Goal: Transaction & Acquisition: Download file/media

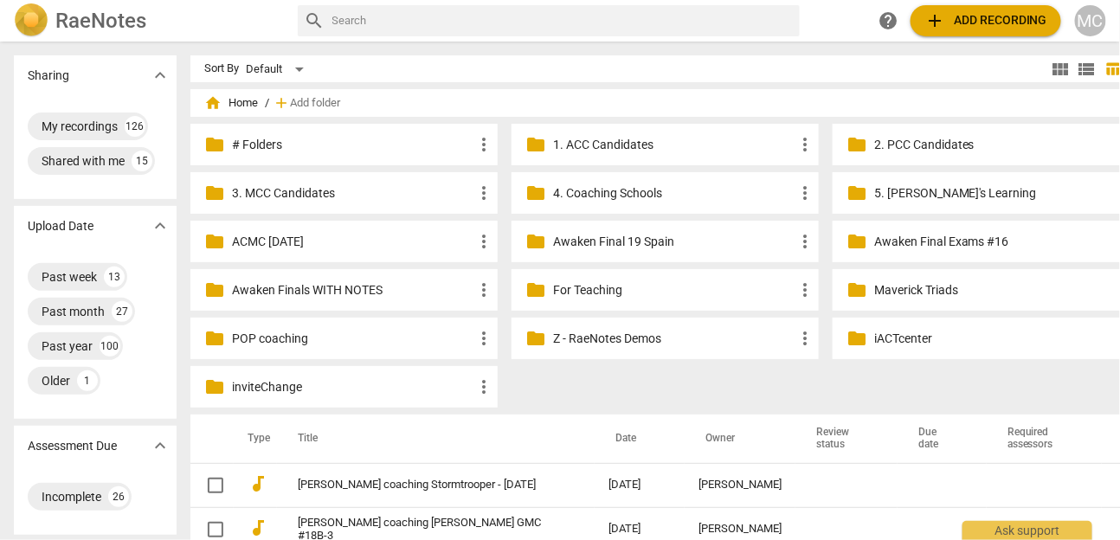
click at [952, 24] on span "add Add recording" at bounding box center [985, 20] width 123 height 21
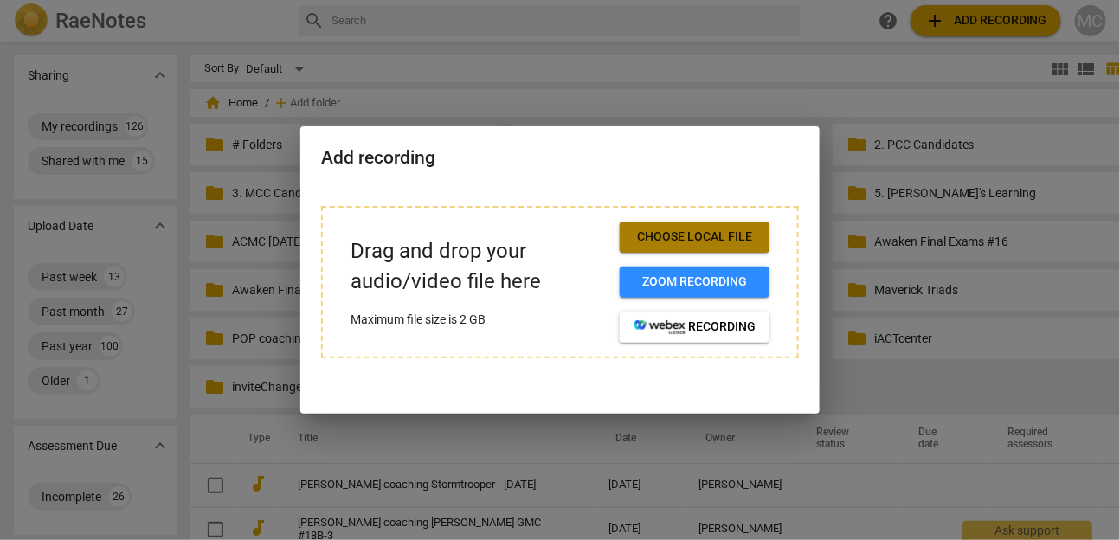
click at [668, 235] on span "Choose local file" at bounding box center [694, 236] width 122 height 17
click at [639, 251] on button "Choose local file" at bounding box center [695, 237] width 150 height 31
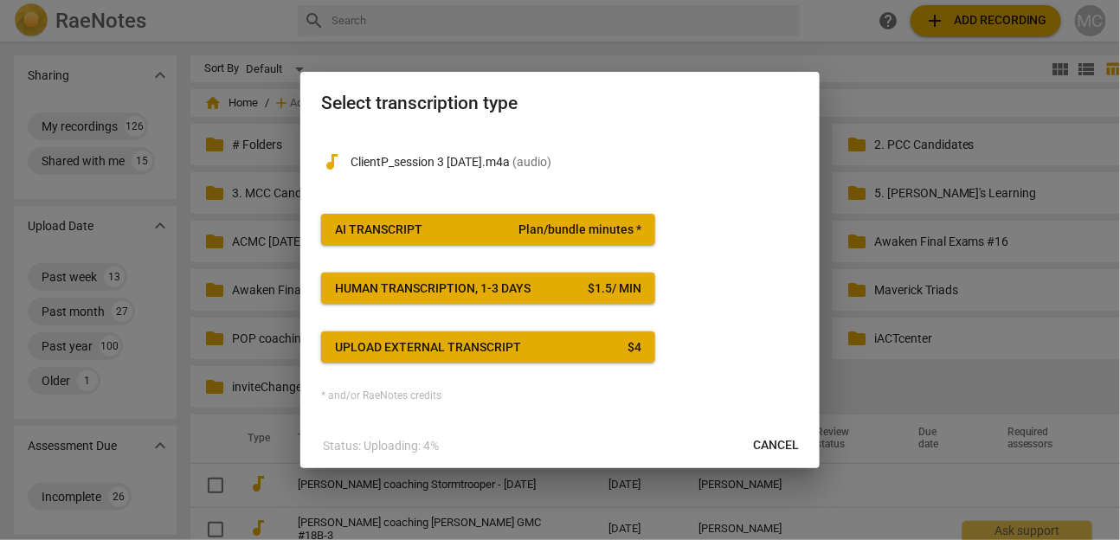
click at [471, 228] on span "AI Transcript Plan/bundle minutes *" at bounding box center [488, 230] width 306 height 17
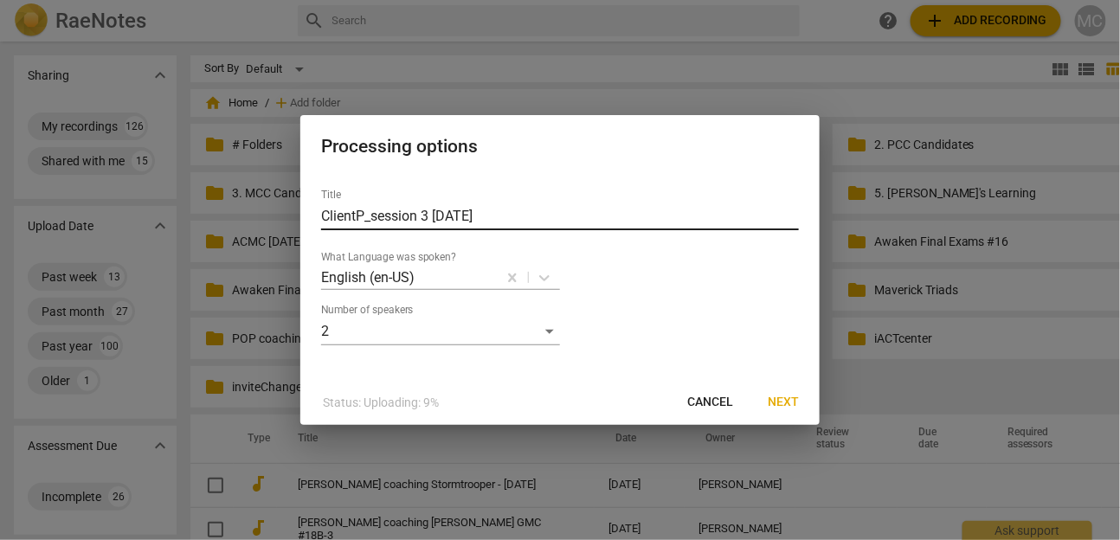
click at [483, 215] on input "ClientP_session 3 [DATE]" at bounding box center [560, 217] width 478 height 28
type input "M"
type input "[PERSON_NAME] Recording `"
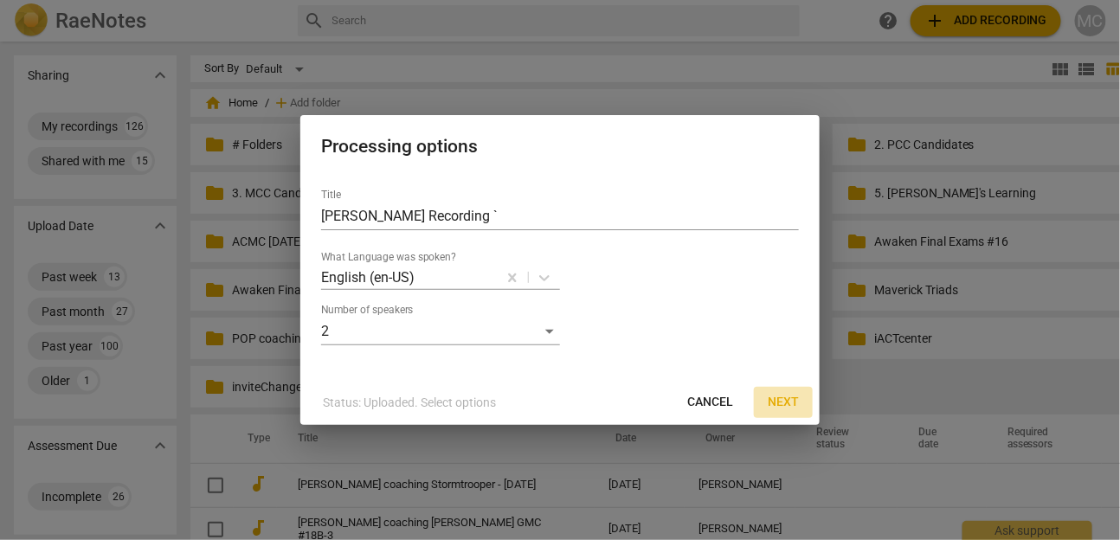
click at [779, 395] on span "Next" at bounding box center [783, 402] width 31 height 17
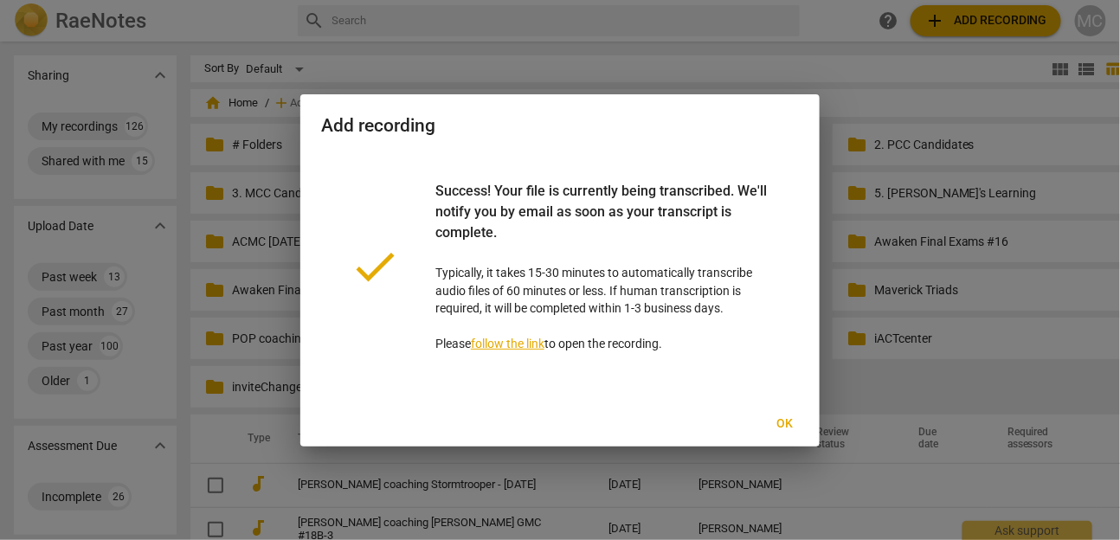
click at [793, 430] on span "Ok" at bounding box center [785, 423] width 28 height 17
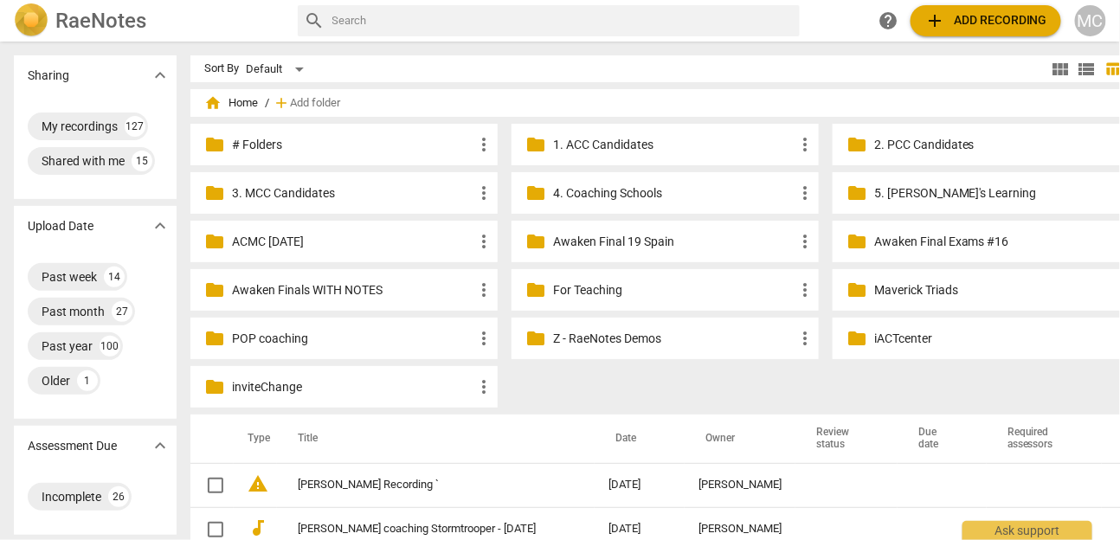
click at [981, 24] on span "add Add recording" at bounding box center [985, 20] width 123 height 21
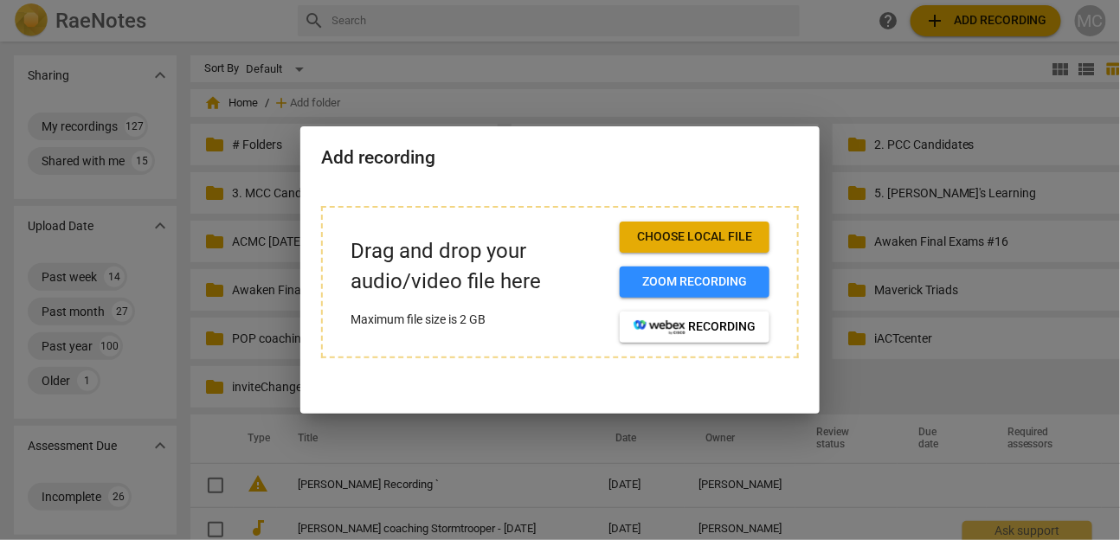
click at [704, 241] on span "Choose local file" at bounding box center [694, 236] width 122 height 17
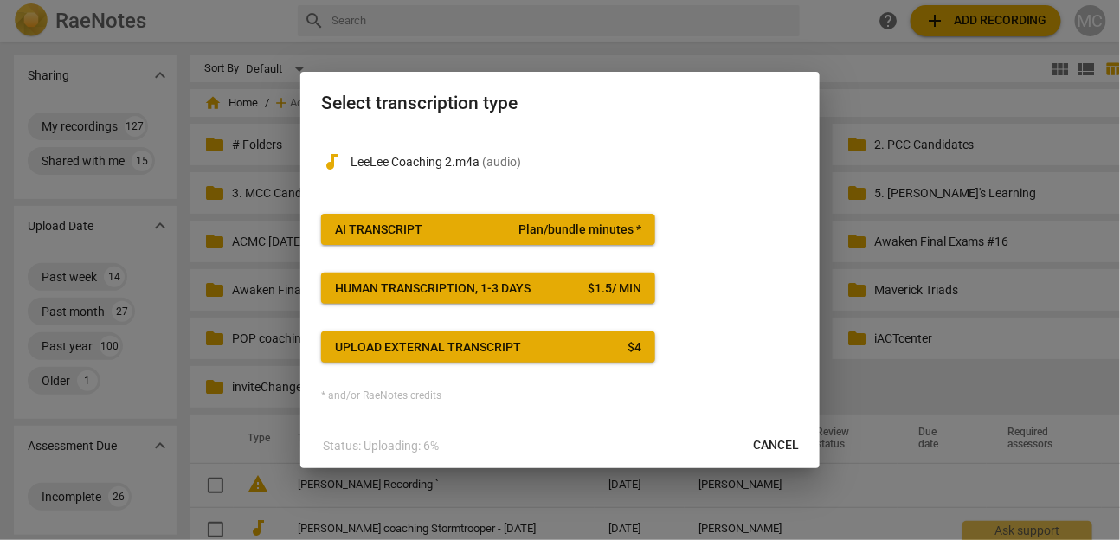
click at [540, 239] on button "AI Transcript Plan/bundle minutes *" at bounding box center [488, 229] width 334 height 31
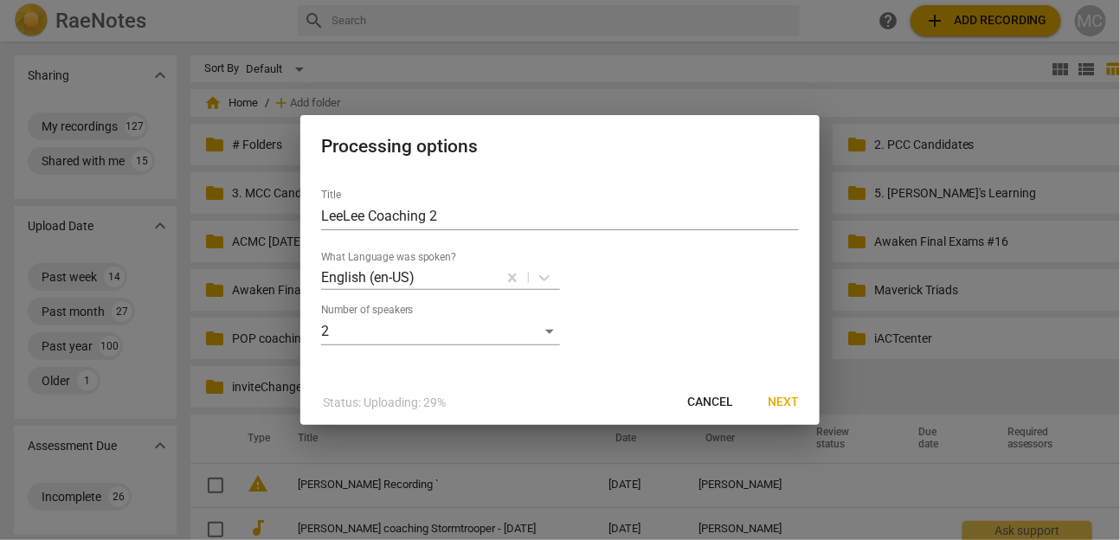
click at [790, 401] on span "Next" at bounding box center [783, 402] width 31 height 17
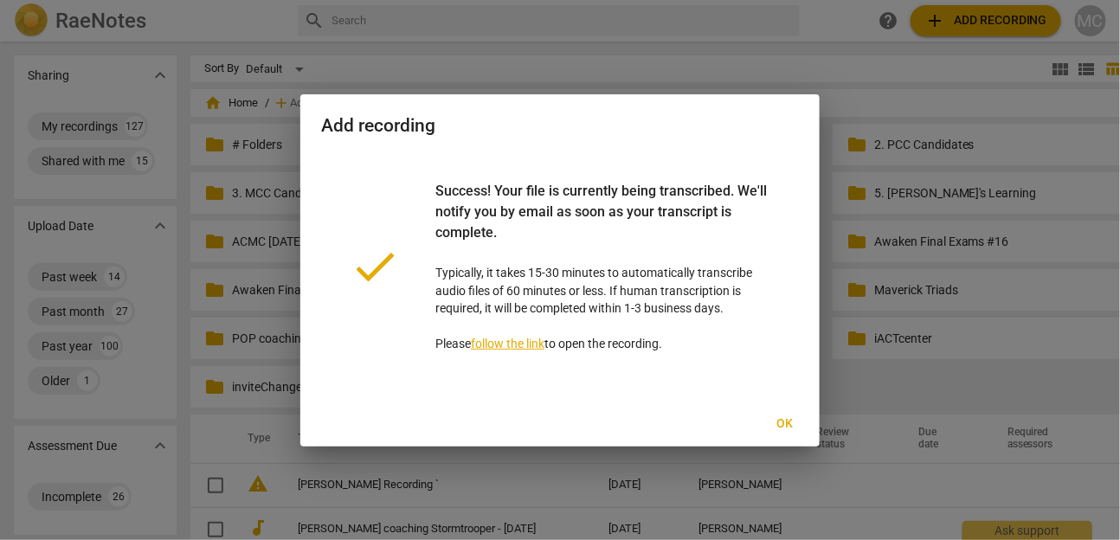
click at [791, 416] on span "Ok" at bounding box center [785, 423] width 28 height 17
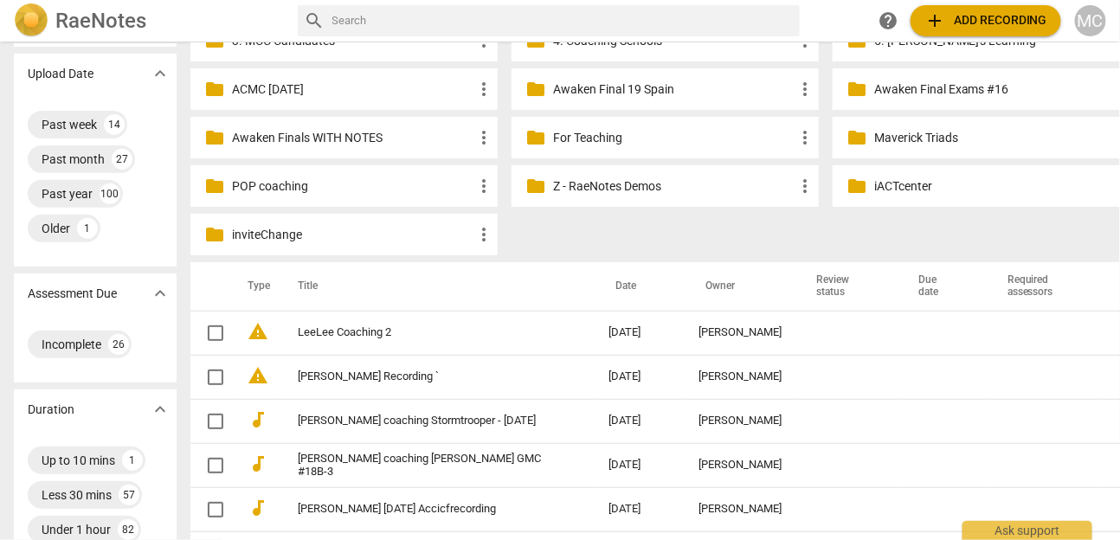
scroll to position [155, 0]
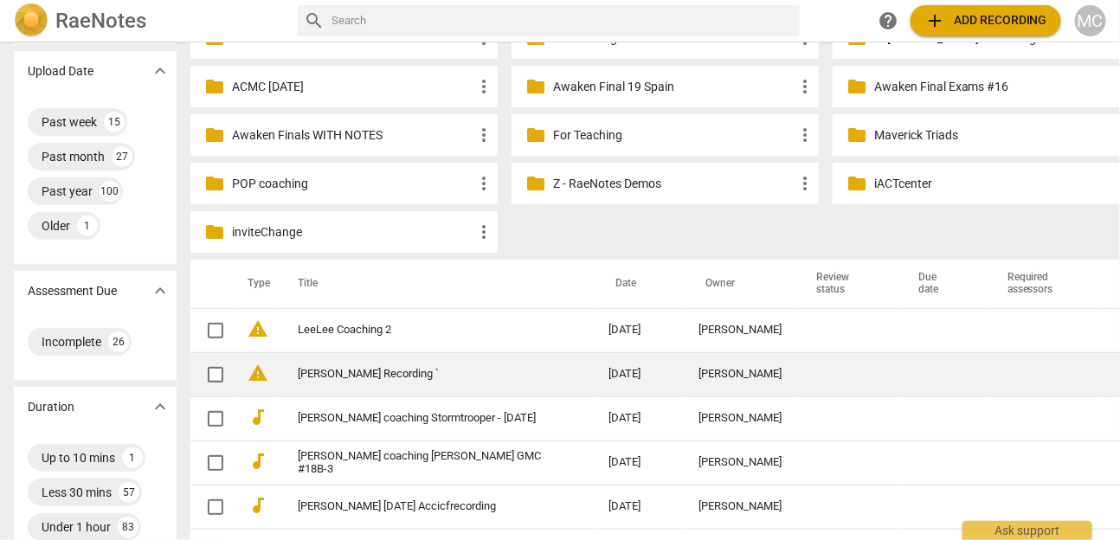
click at [331, 376] on link "[PERSON_NAME] Recording `" at bounding box center [422, 374] width 248 height 13
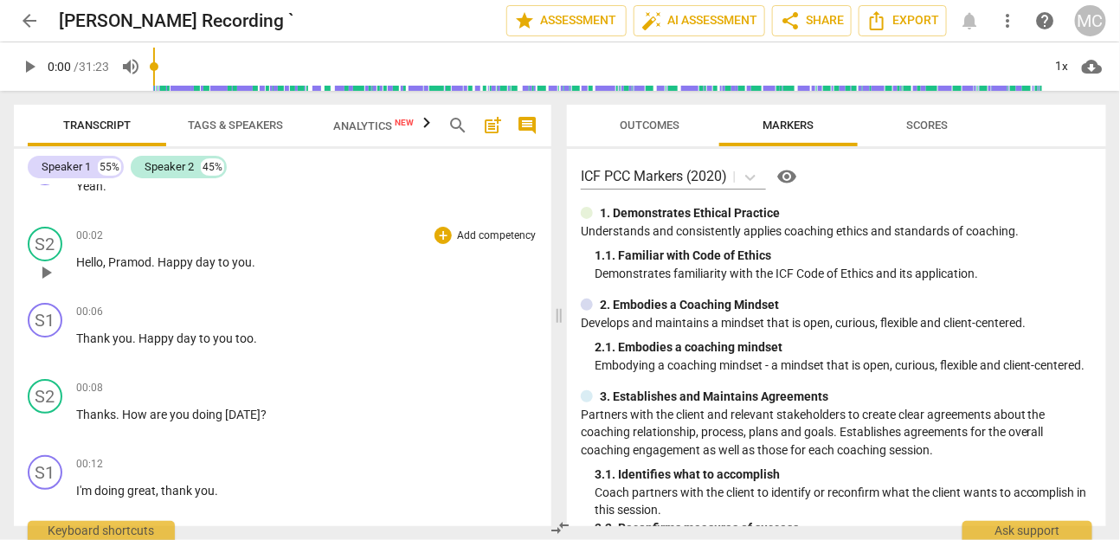
scroll to position [41, 0]
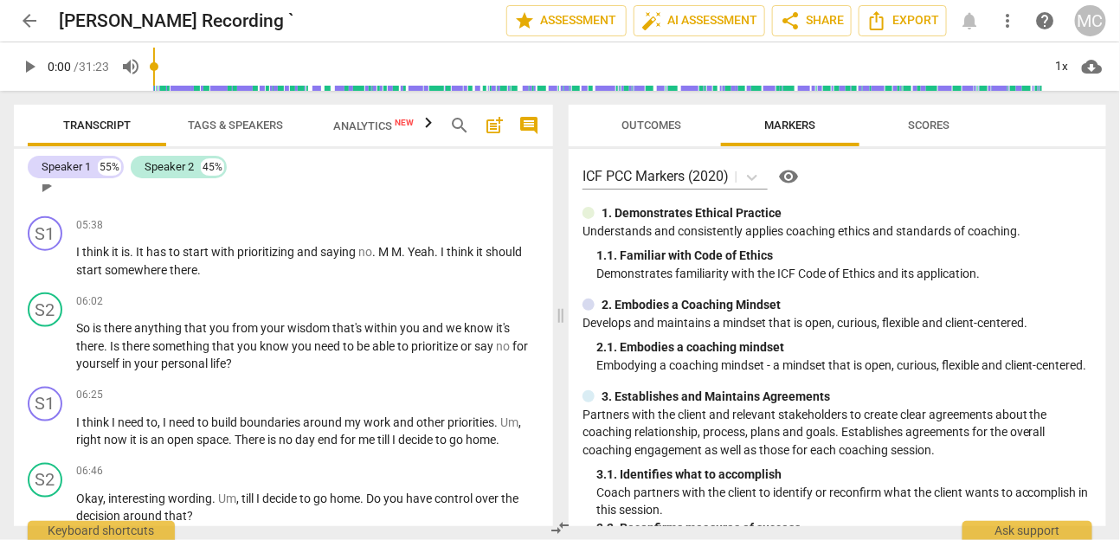
scroll to position [2704, 0]
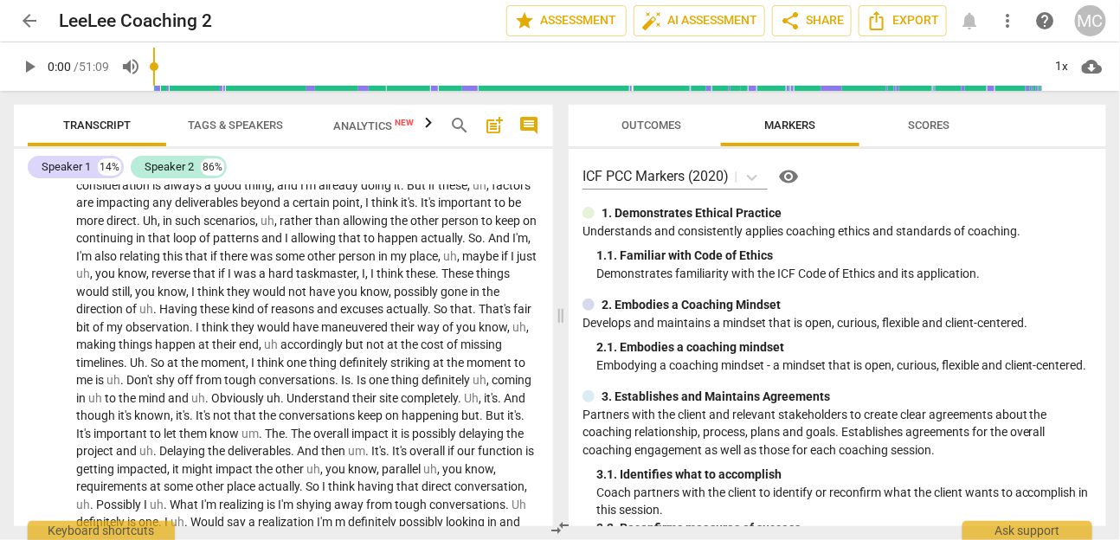
scroll to position [5173, 0]
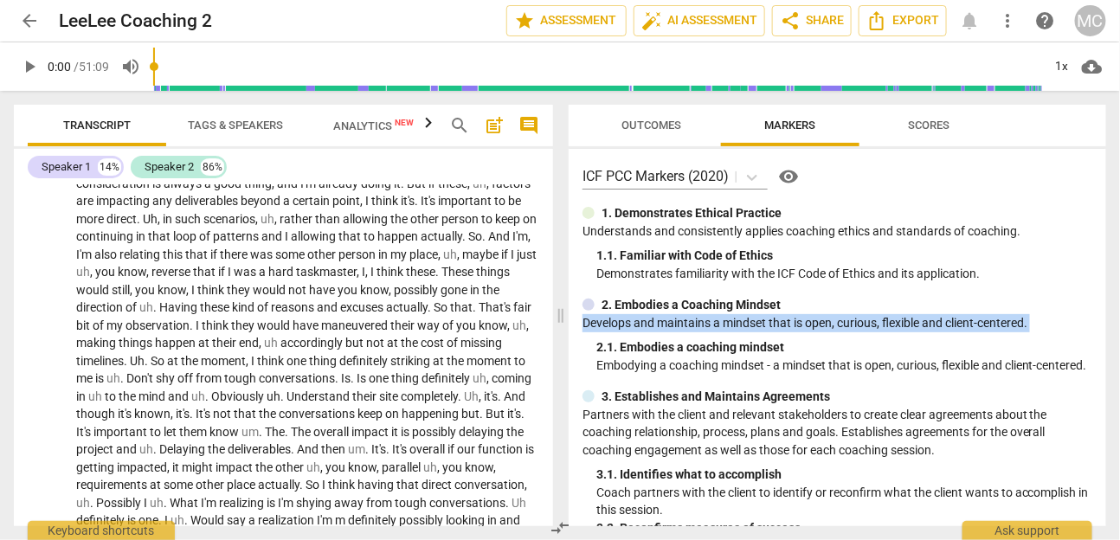
drag, startPoint x: 570, startPoint y: 323, endPoint x: 773, endPoint y: 336, distance: 202.9
click at [773, 336] on div "Outcomes Markers Scores ICF PCC Markers (2020) visibility 1. Demonstrates Ethic…" at bounding box center [841, 315] width 558 height 449
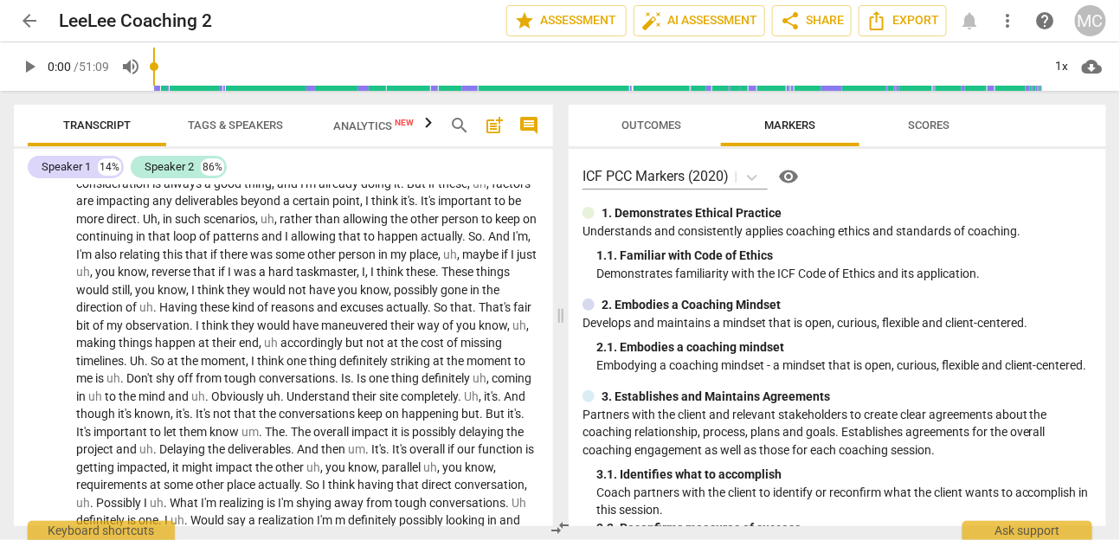
click at [652, 318] on p "Develops and maintains a mindset that is open, curious, flexible and client-cen…" at bounding box center [837, 323] width 510 height 18
click at [530, 130] on span "comment" at bounding box center [528, 125] width 21 height 21
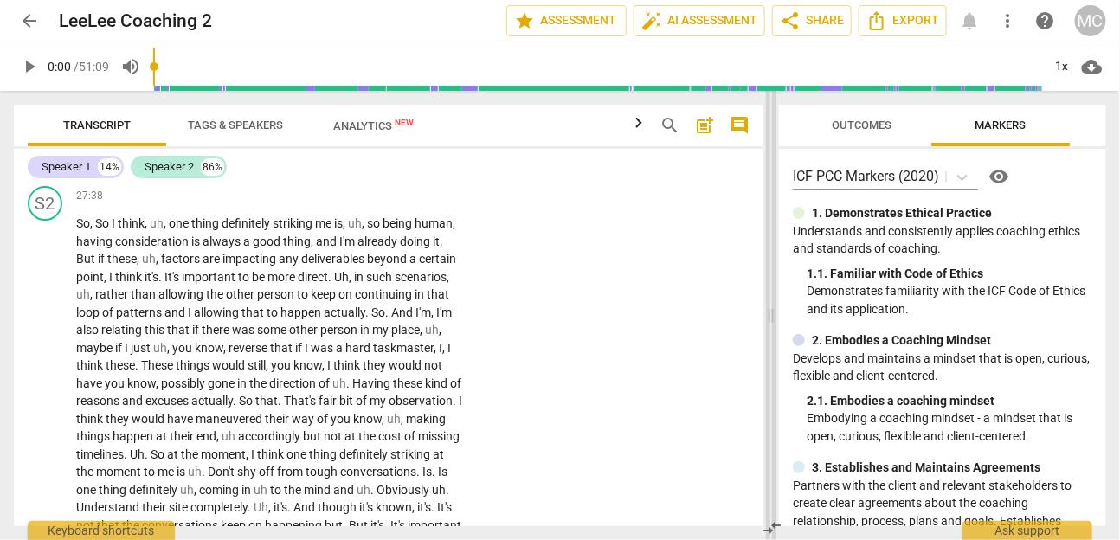
drag, startPoint x: 676, startPoint y: 314, endPoint x: 770, endPoint y: 326, distance: 95.1
click at [770, 326] on span at bounding box center [771, 315] width 10 height 449
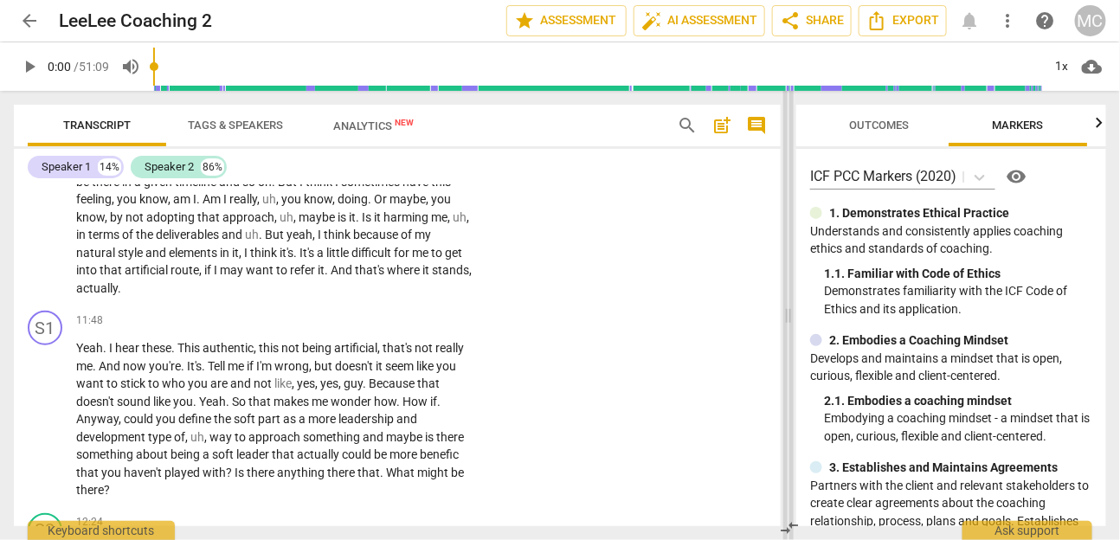
scroll to position [2496, 0]
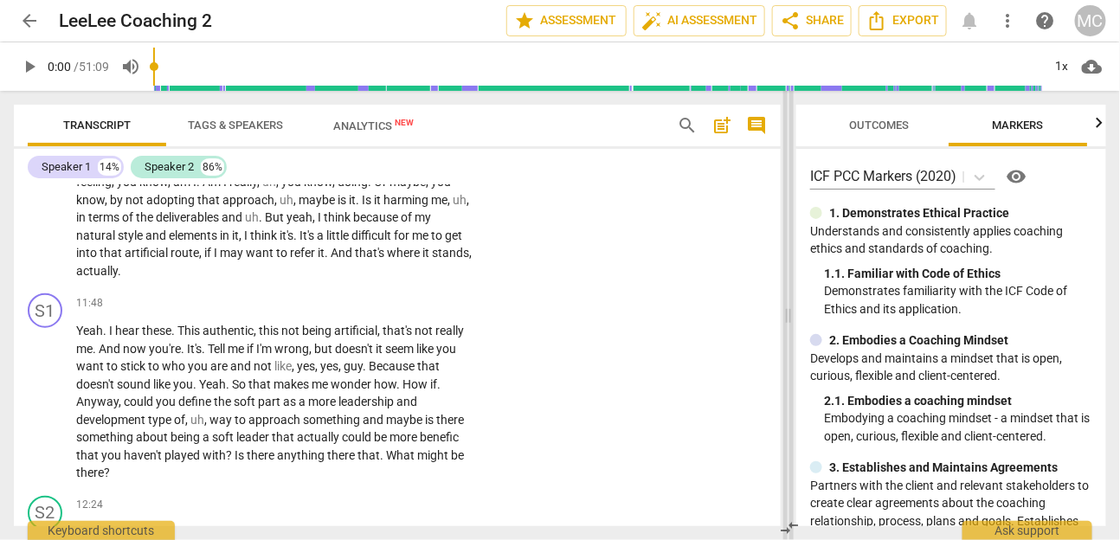
drag, startPoint x: 767, startPoint y: 312, endPoint x: 784, endPoint y: 312, distance: 17.3
click at [784, 312] on span at bounding box center [788, 315] width 10 height 449
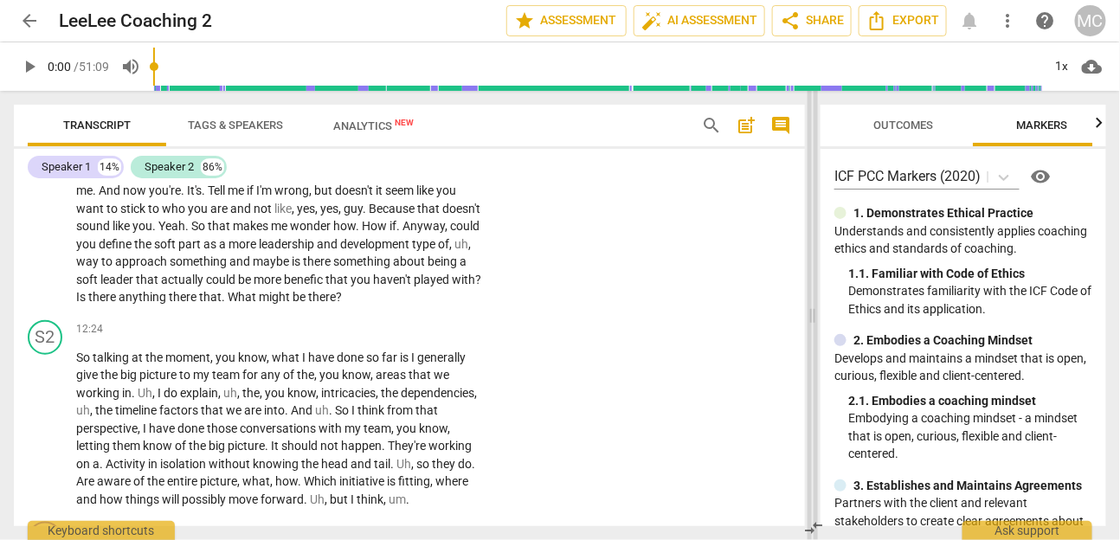
scroll to position [2583, 0]
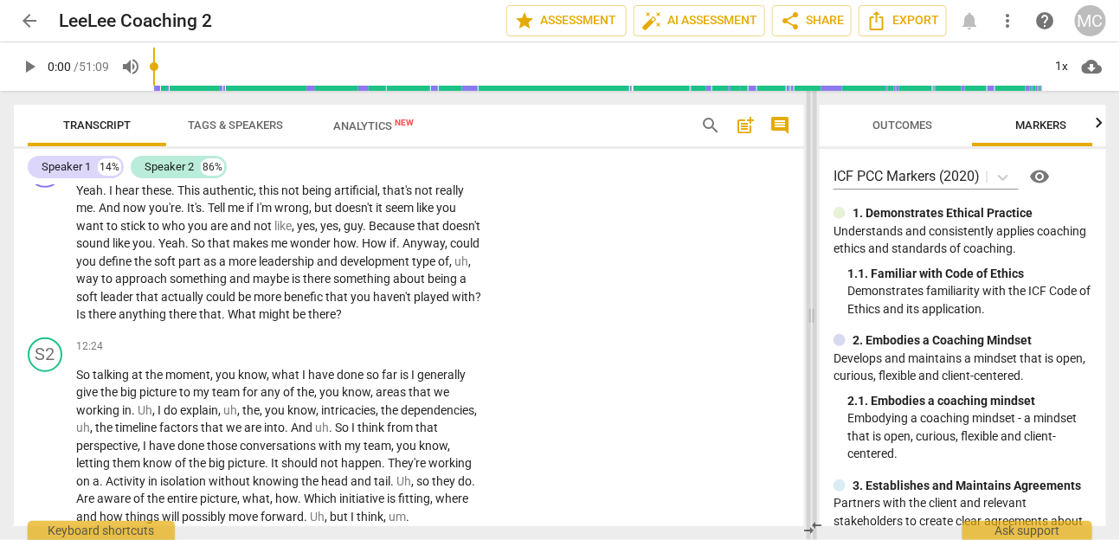
drag, startPoint x: 785, startPoint y: 320, endPoint x: 808, endPoint y: 318, distance: 23.4
click at [808, 318] on span at bounding box center [812, 315] width 10 height 449
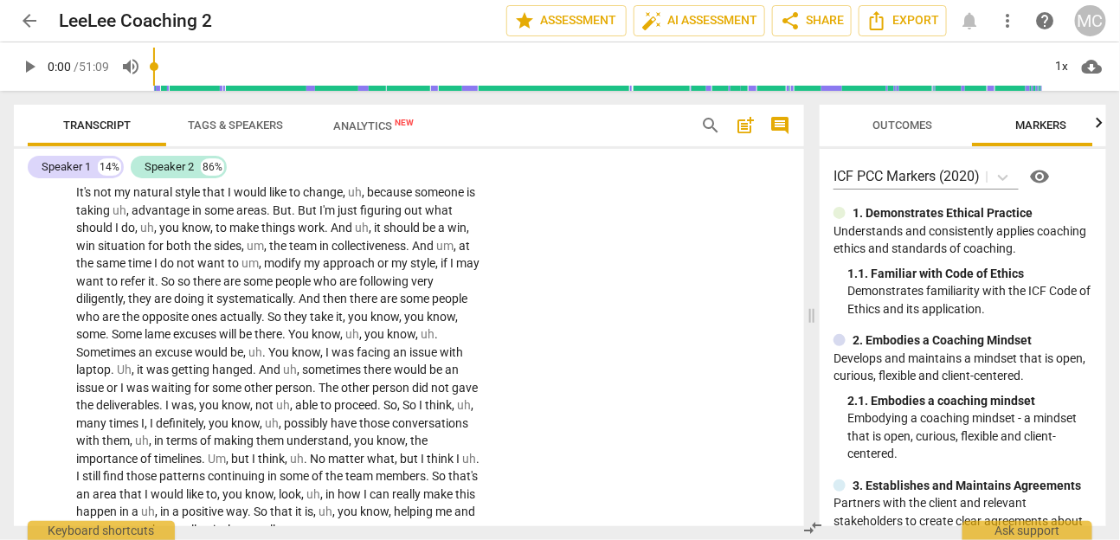
scroll to position [1240, 0]
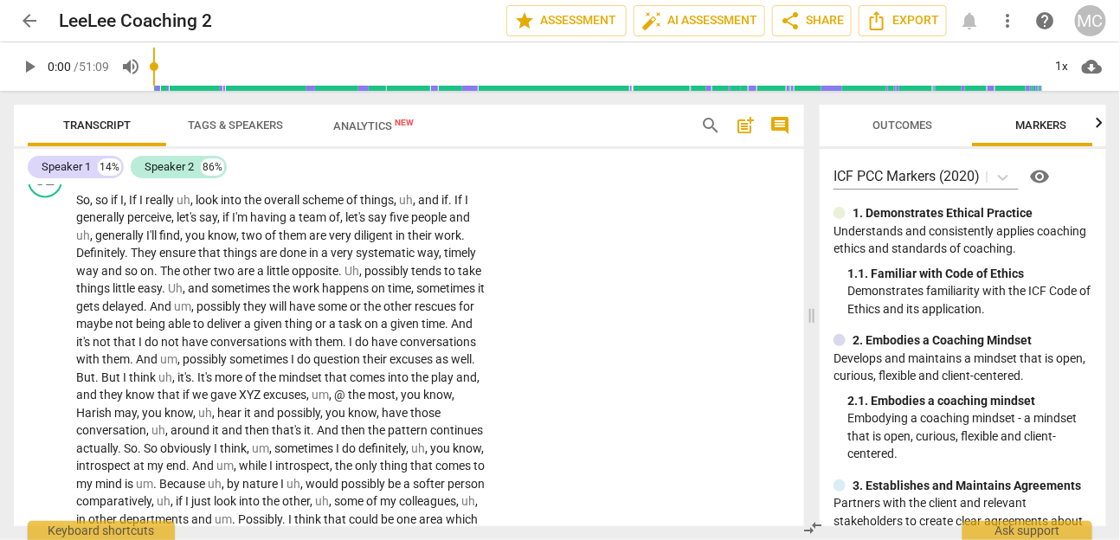
click at [374, 121] on span "Analytics New" at bounding box center [374, 125] width 80 height 13
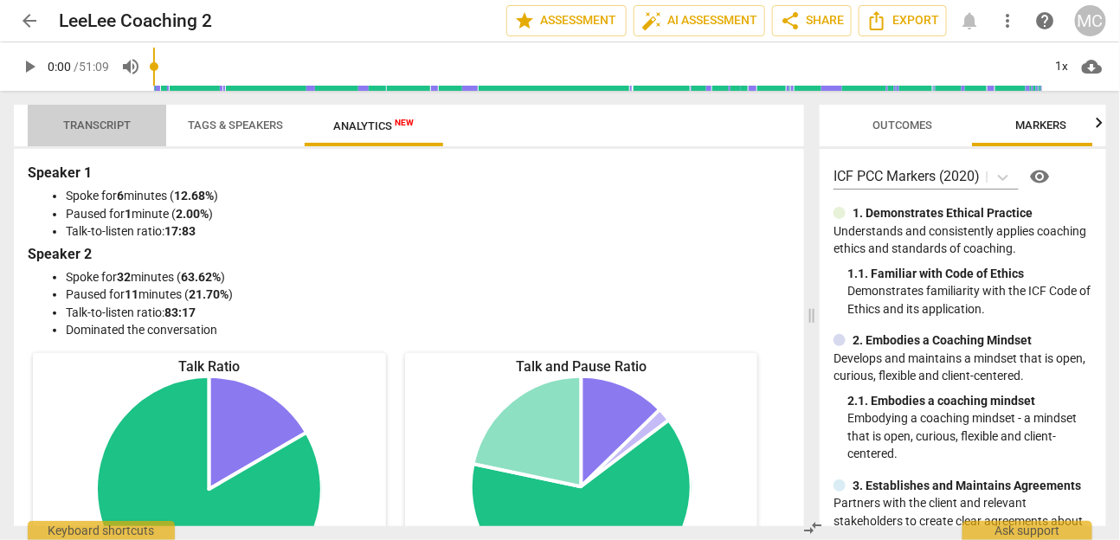
click at [104, 127] on span "Transcript" at bounding box center [97, 125] width 68 height 13
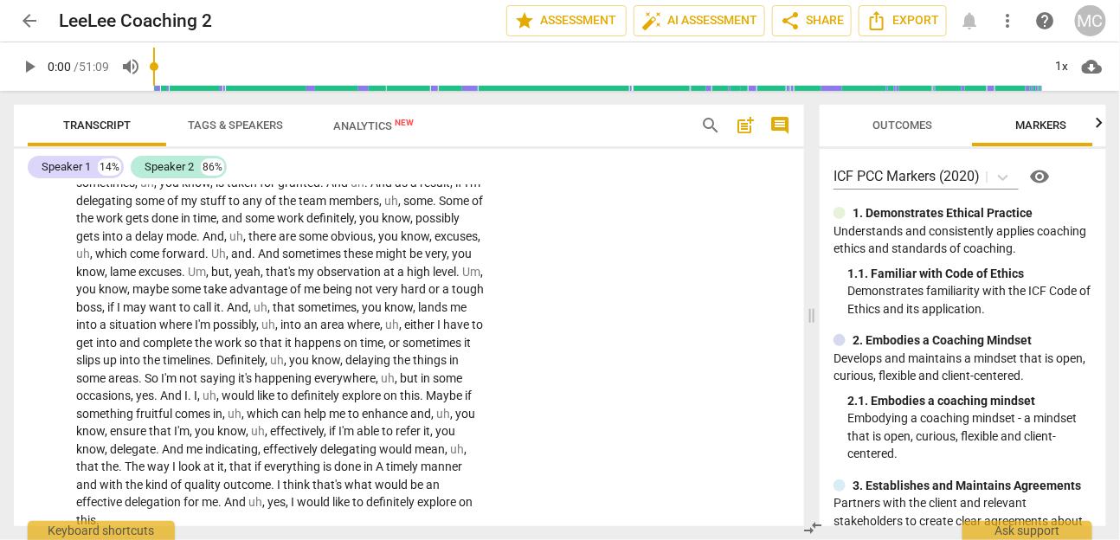
scroll to position [0, 0]
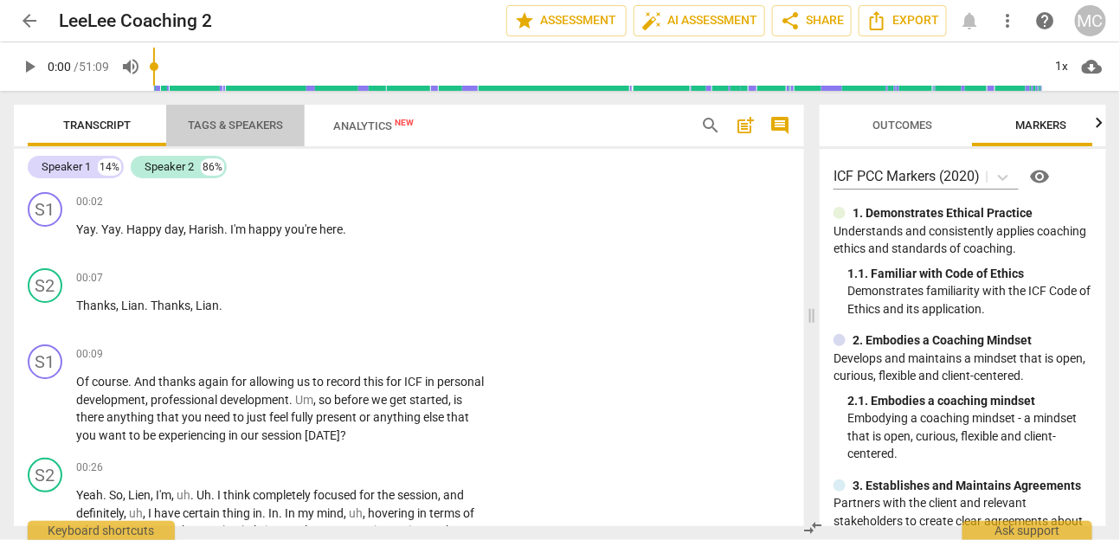
click at [206, 112] on button "Tags & Speakers" at bounding box center [235, 126] width 138 height 42
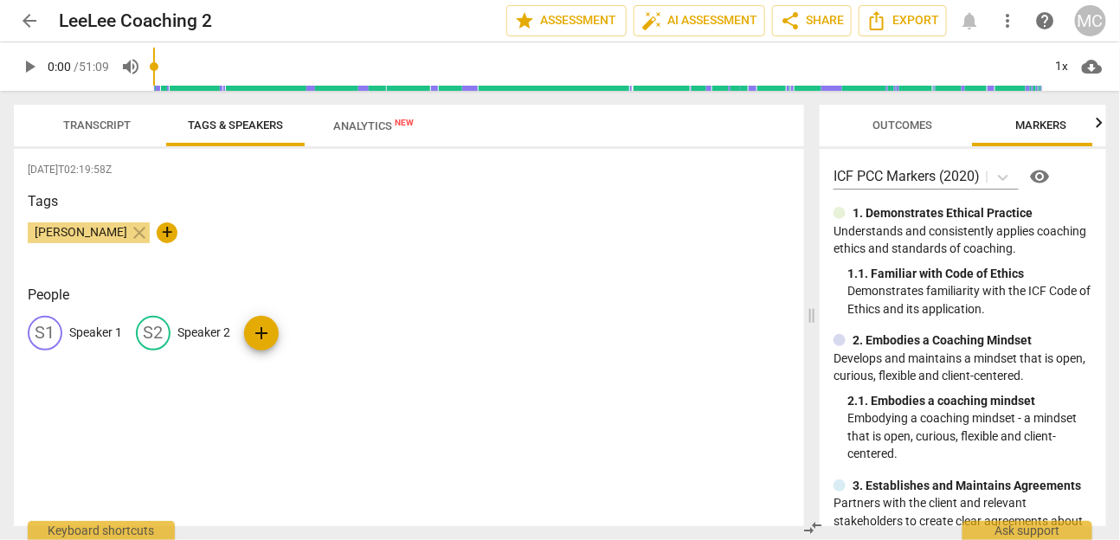
click at [117, 132] on span "Transcript" at bounding box center [96, 125] width 109 height 23
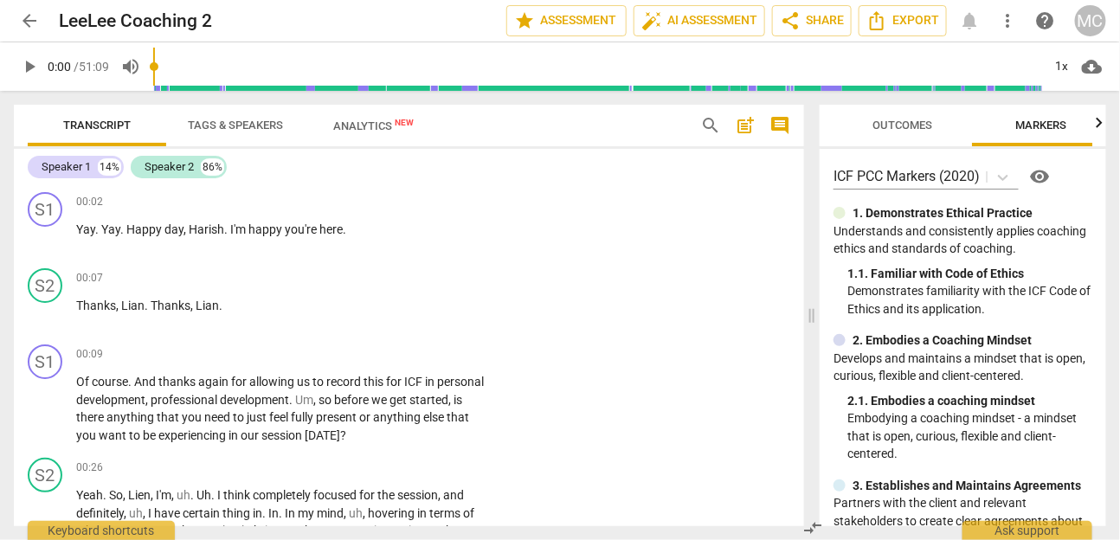
click at [220, 125] on span "Tags & Speakers" at bounding box center [235, 125] width 95 height 13
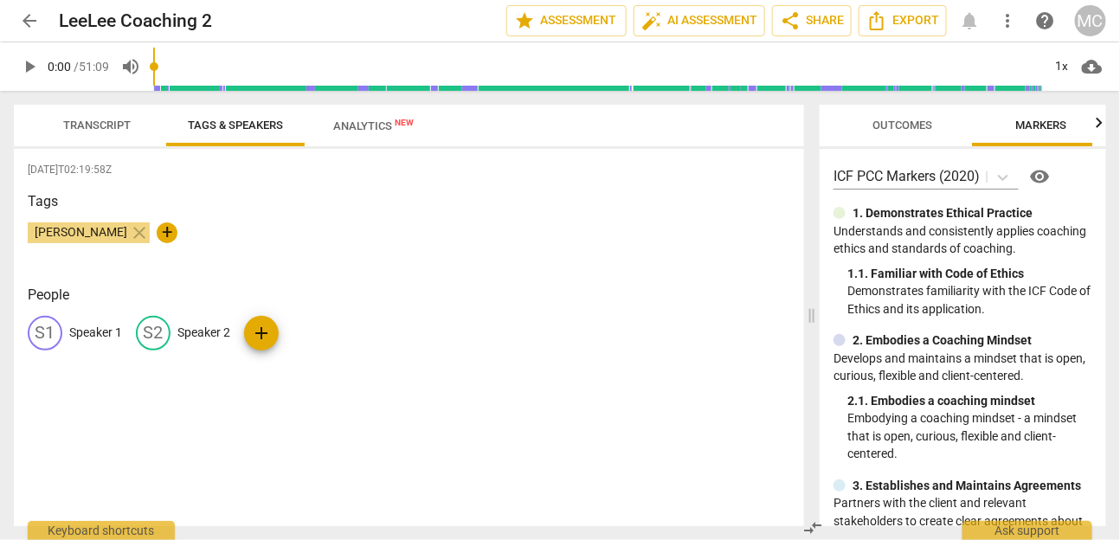
click at [105, 332] on p "Speaker 1" at bounding box center [95, 333] width 53 height 18
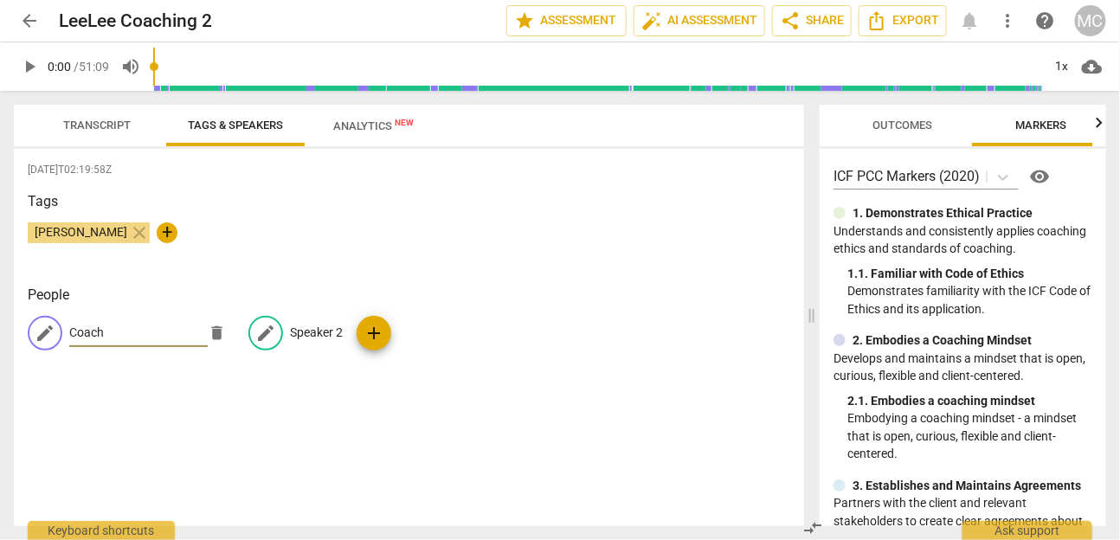
type input "Coach"
click at [305, 331] on p "Speaker 2" at bounding box center [316, 333] width 53 height 18
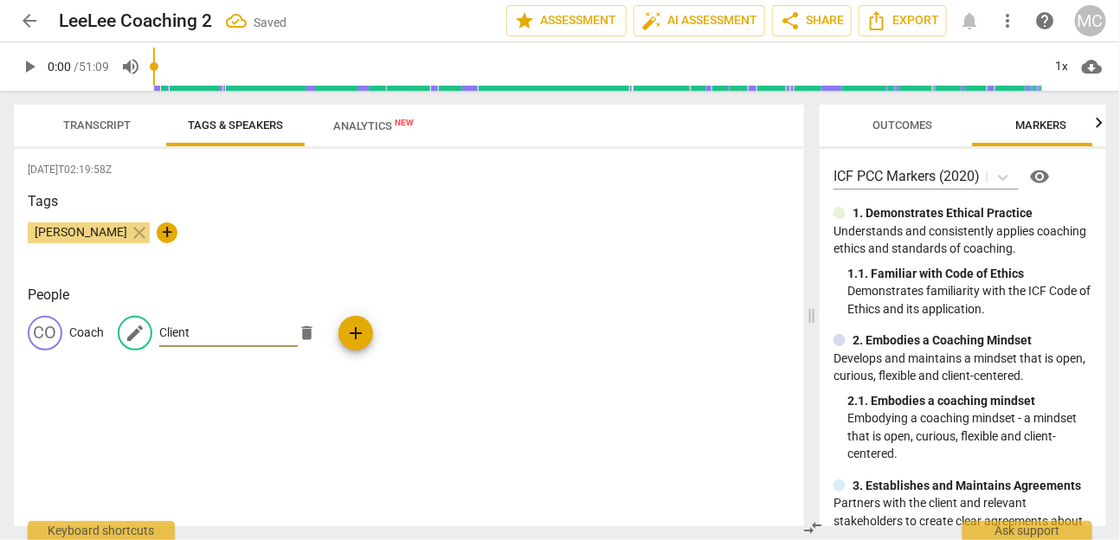
type input "Client"
click at [97, 122] on span "Transcript" at bounding box center [97, 125] width 68 height 13
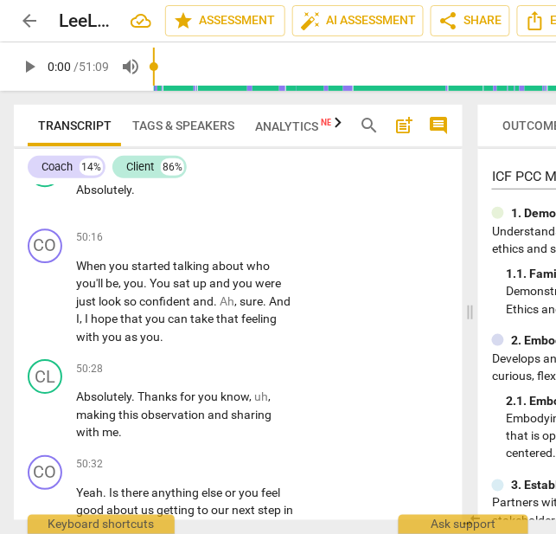
scroll to position [18256, 0]
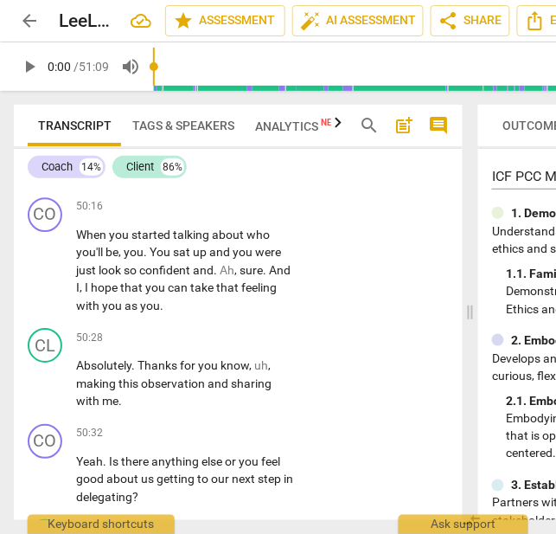
click at [83, 87] on span "don't" at bounding box center [95, 81] width 26 height 14
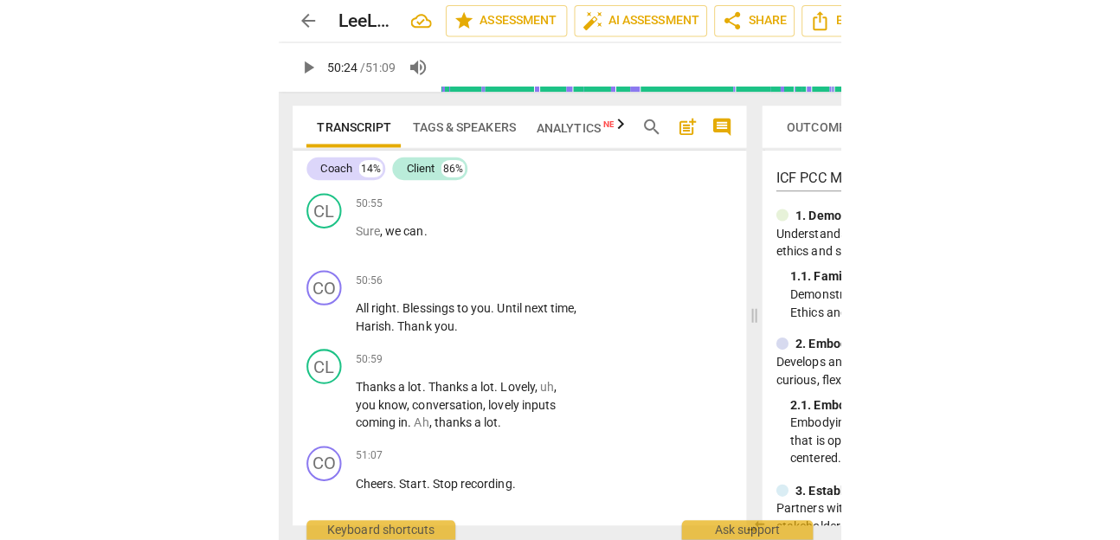
scroll to position [18776, 0]
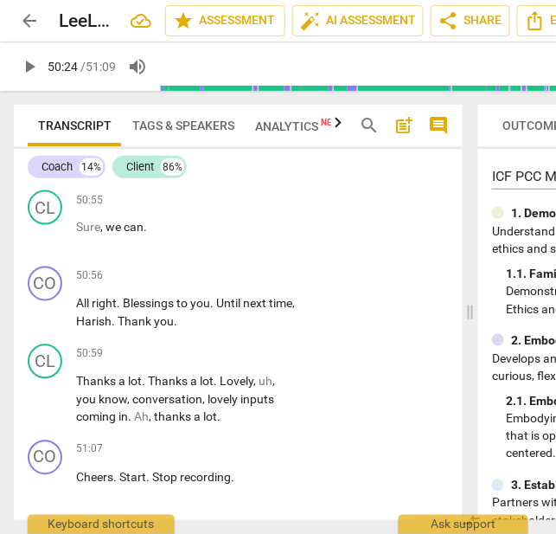
type input "3025"
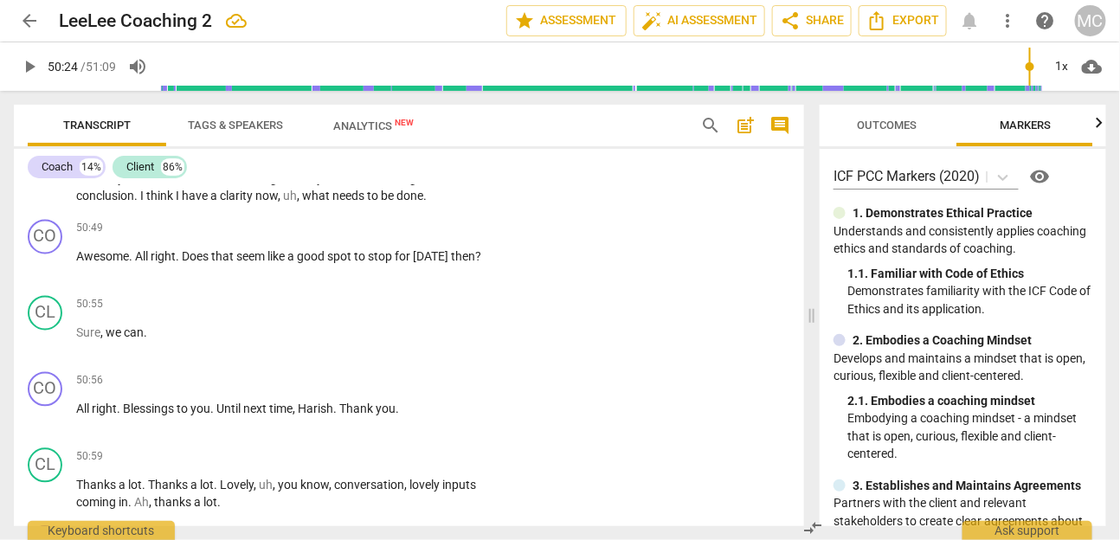
scroll to position [0, 17]
click at [42, 23] on span "arrow_back" at bounding box center [29, 20] width 31 height 21
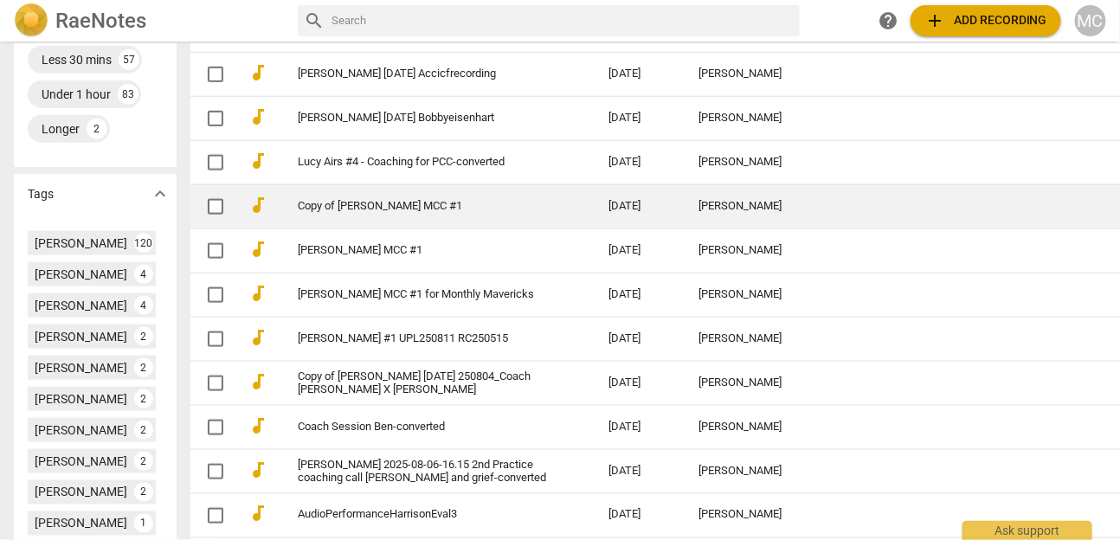
scroll to position [586, 0]
click at [352, 215] on link "Copy of [PERSON_NAME] MCC #1" at bounding box center [422, 208] width 248 height 13
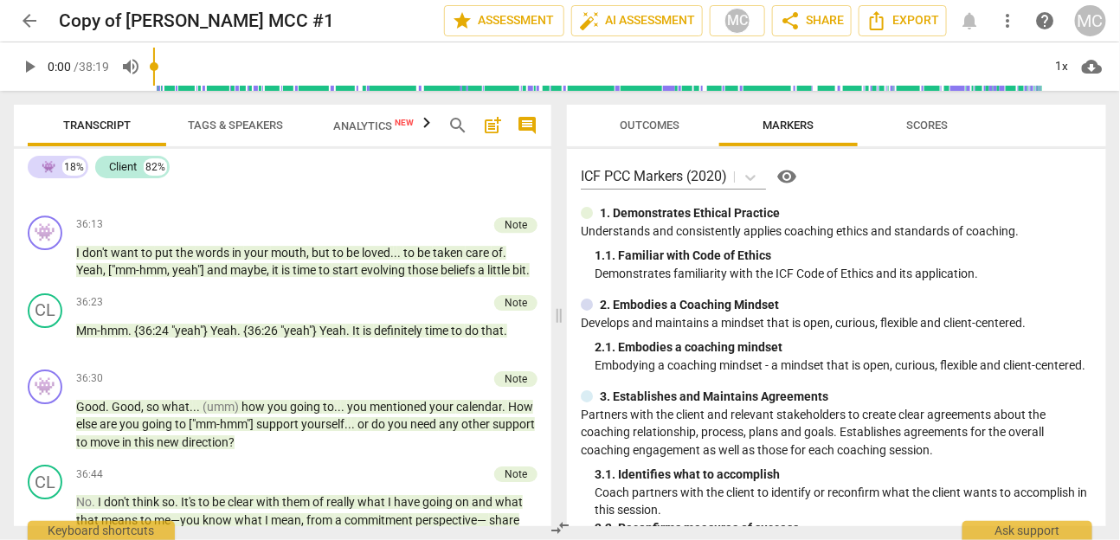
scroll to position [10074, 0]
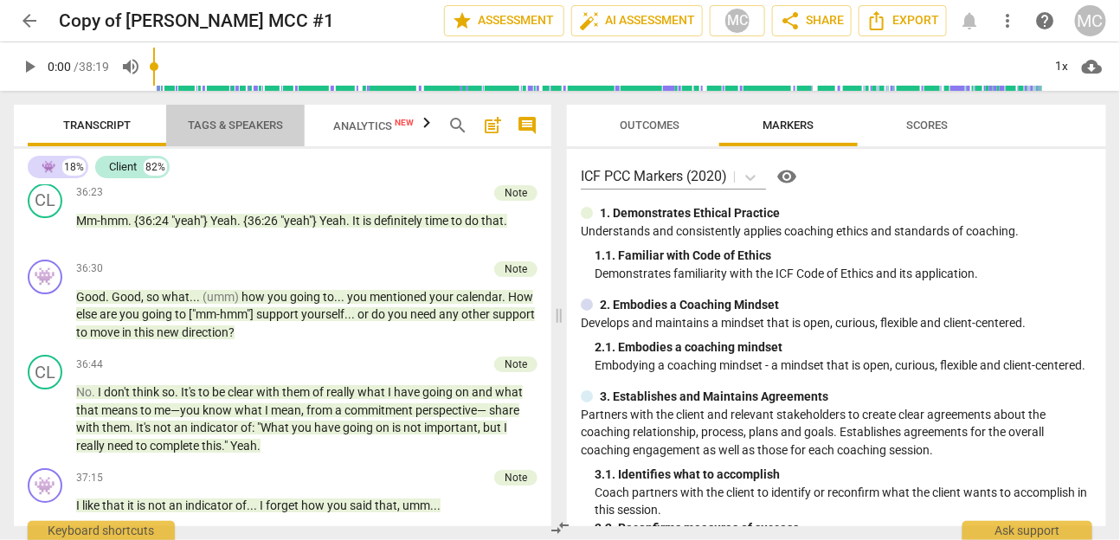
click at [252, 114] on span "Tags & Speakers" at bounding box center [235, 125] width 137 height 23
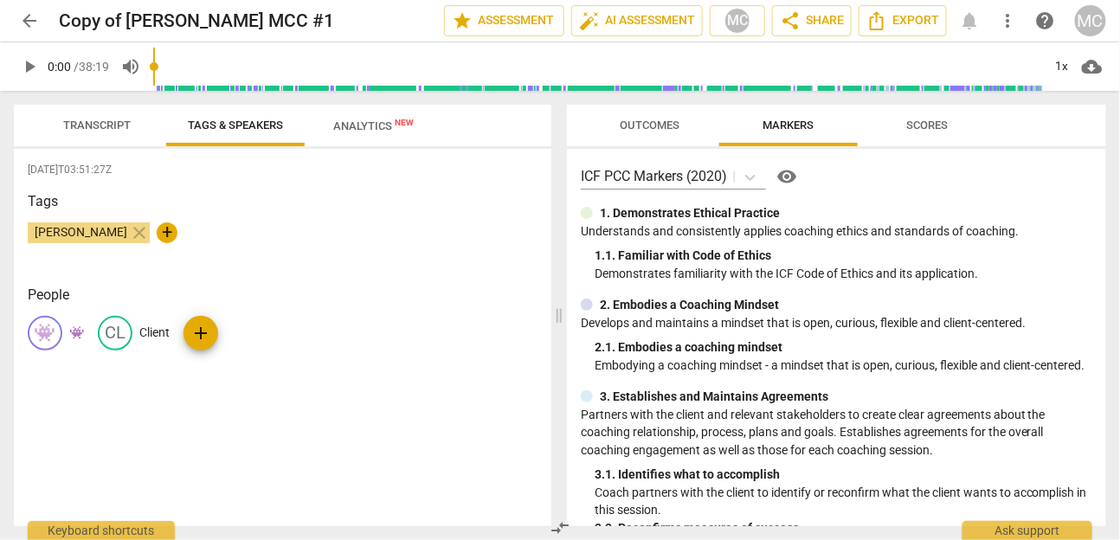
click at [78, 342] on div "👾 👾" at bounding box center [56, 333] width 56 height 35
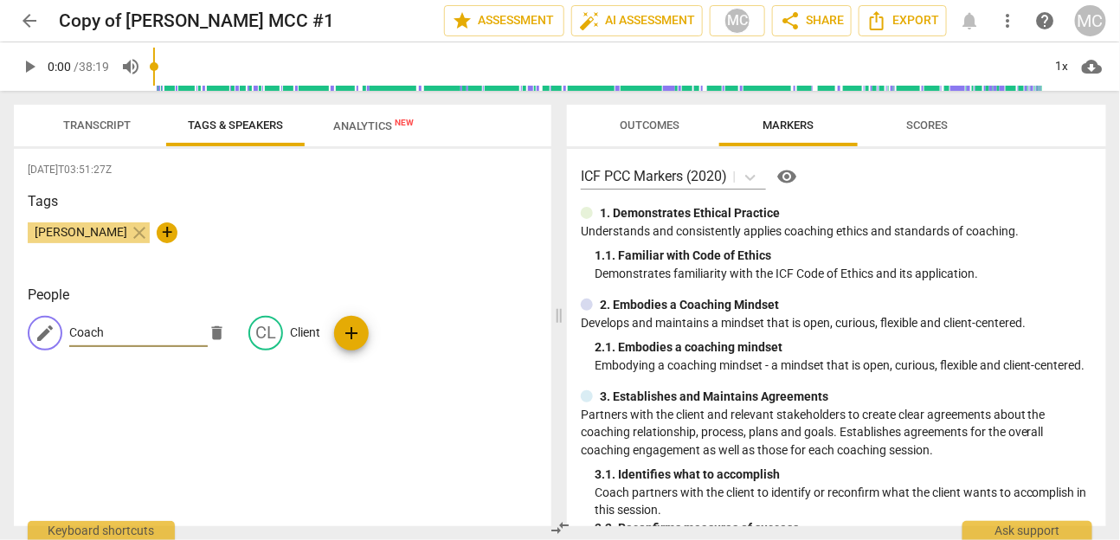
type input "Coach"
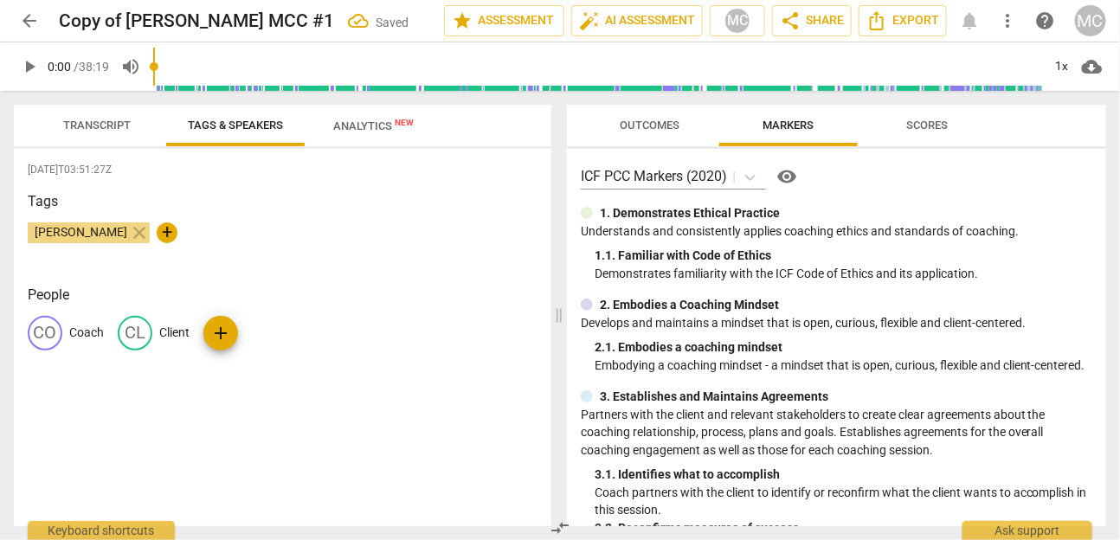
click at [647, 126] on span "Outcomes" at bounding box center [650, 125] width 60 height 13
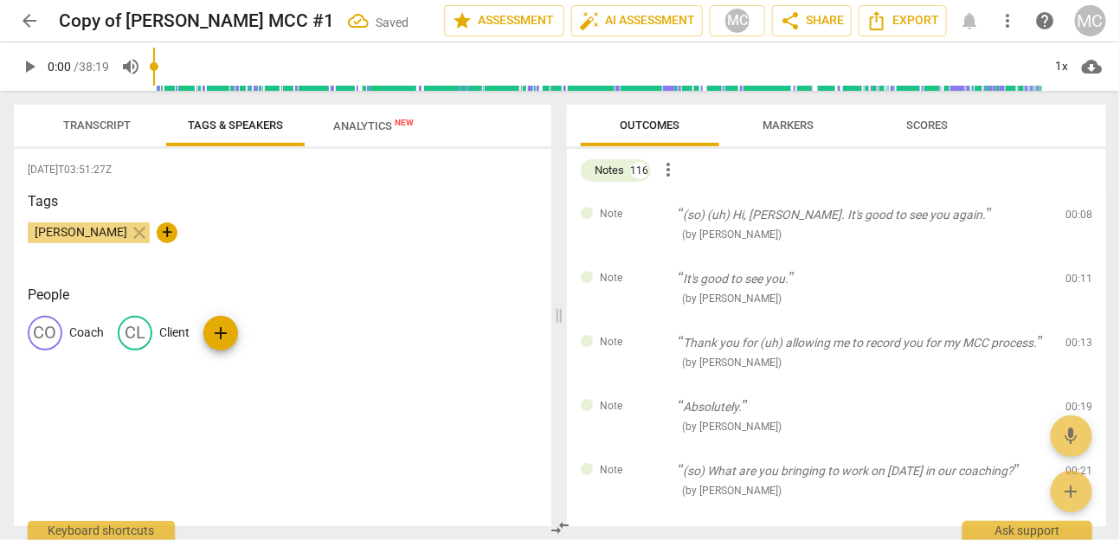
click at [1006, 17] on span "more_vert" at bounding box center [1007, 20] width 21 height 21
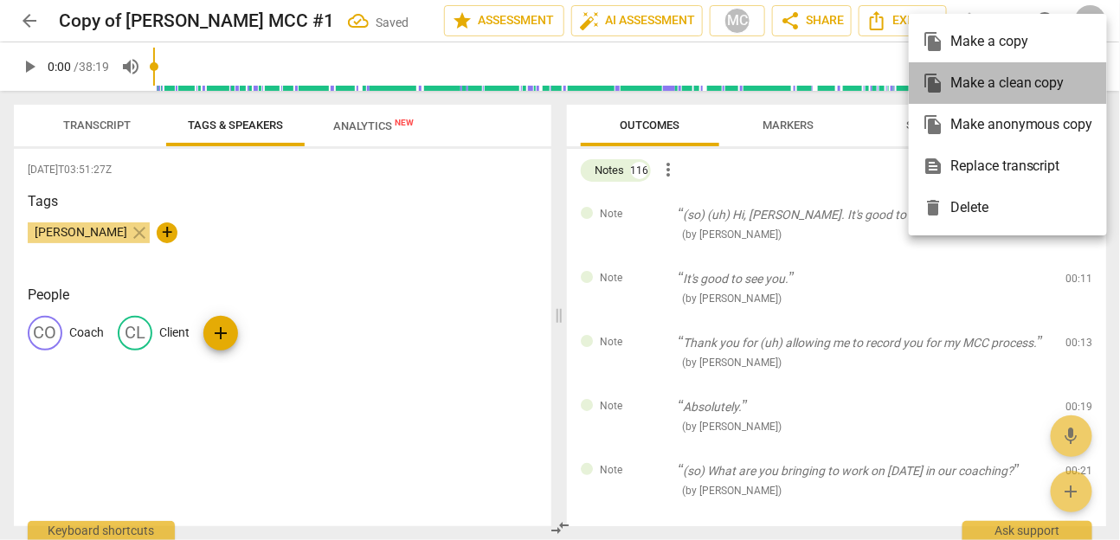
click at [1015, 80] on div "file_copy Make a clean copy" at bounding box center [1008, 83] width 170 height 42
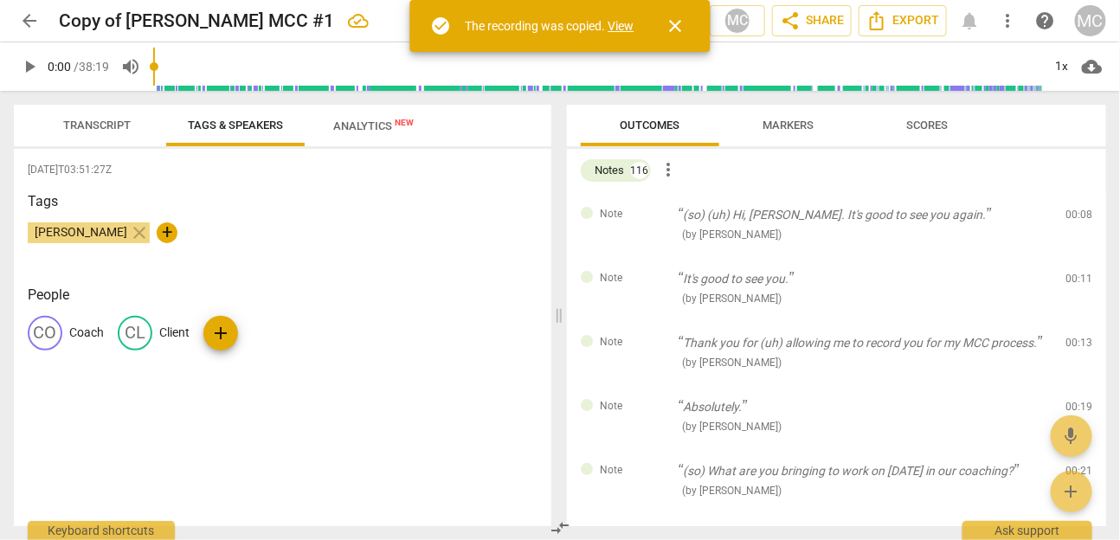
click at [625, 26] on link "View" at bounding box center [621, 26] width 26 height 14
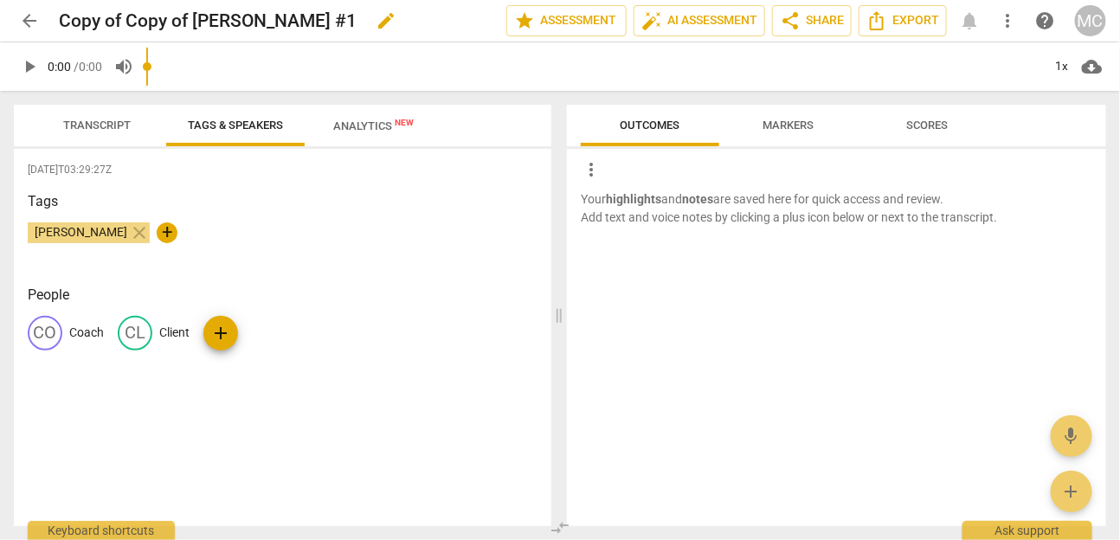
click at [396, 23] on span "edit" at bounding box center [386, 20] width 21 height 21
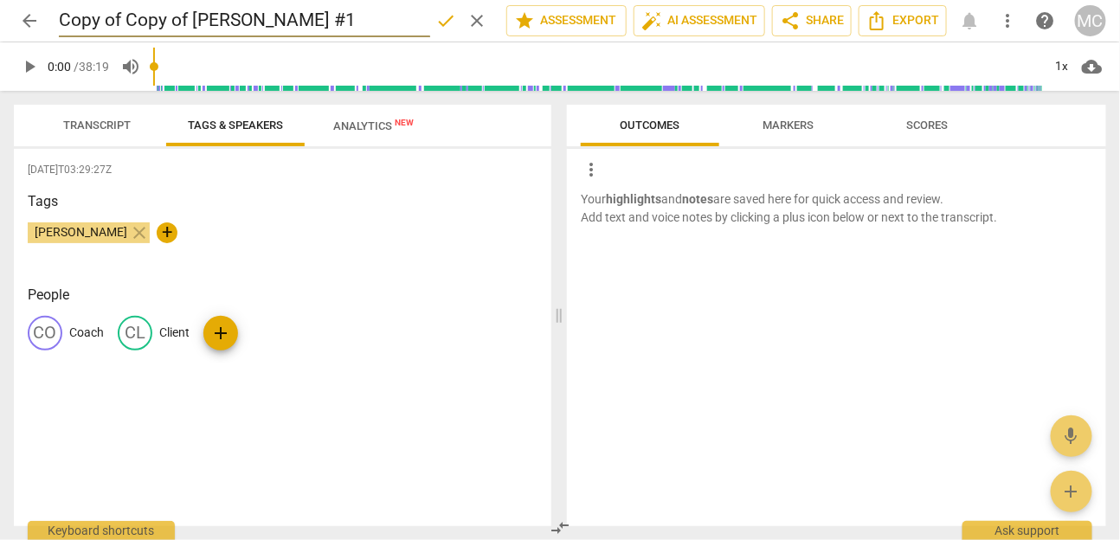
drag, startPoint x: 196, startPoint y: 21, endPoint x: 4, endPoint y: 19, distance: 192.1
click at [4, 19] on header "arrow_back Copy of Copy of Jerry Zygmuntowicz MCC #1 done clear star Assessment…" at bounding box center [560, 21] width 1120 height 42
type input "(abridged) Jerry Zygmuntowicz MCC #1"
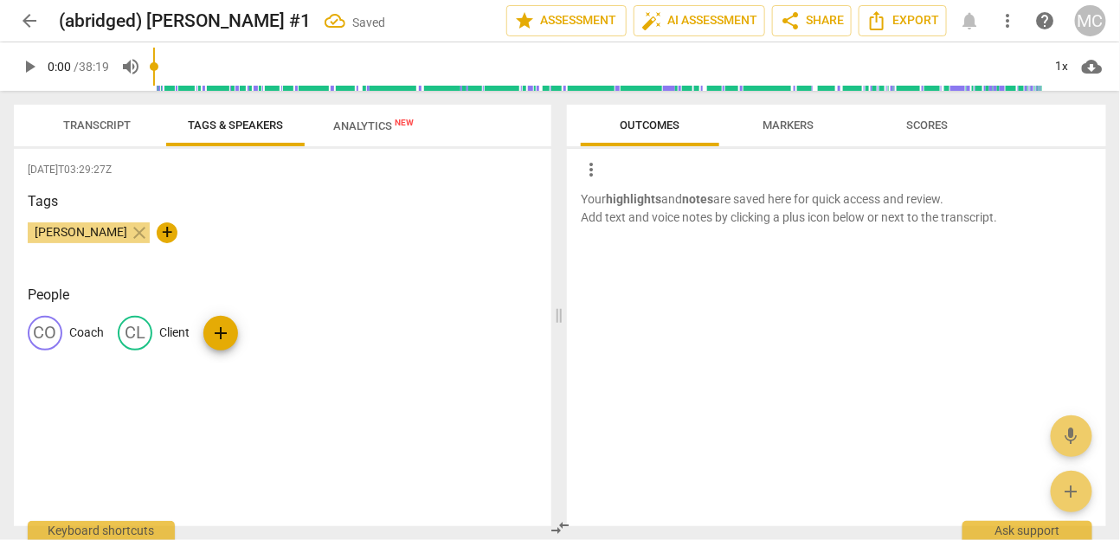
click at [94, 132] on span "Transcript" at bounding box center [97, 125] width 68 height 13
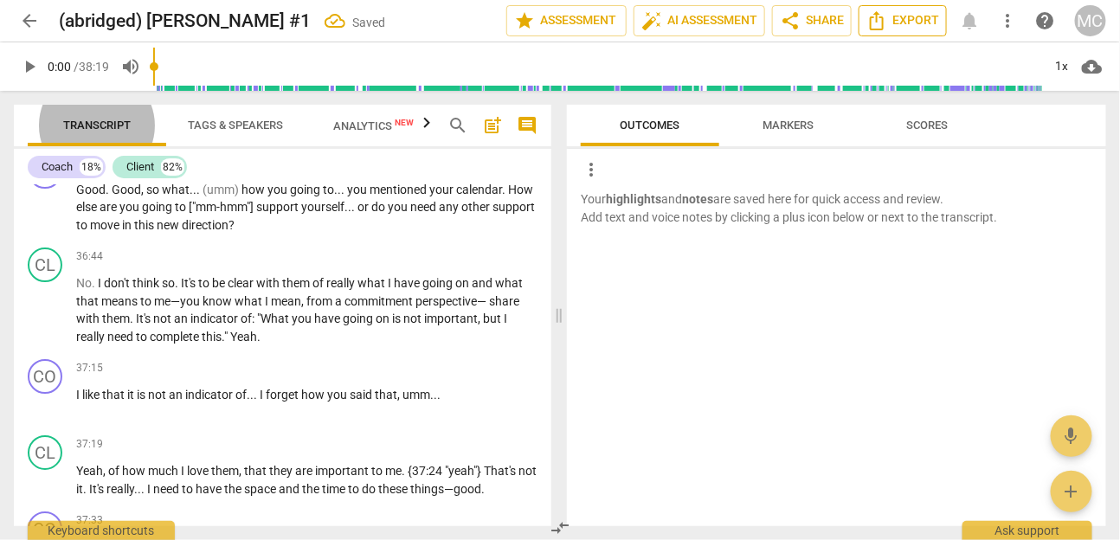
click at [896, 23] on span "Export" at bounding box center [902, 20] width 73 height 21
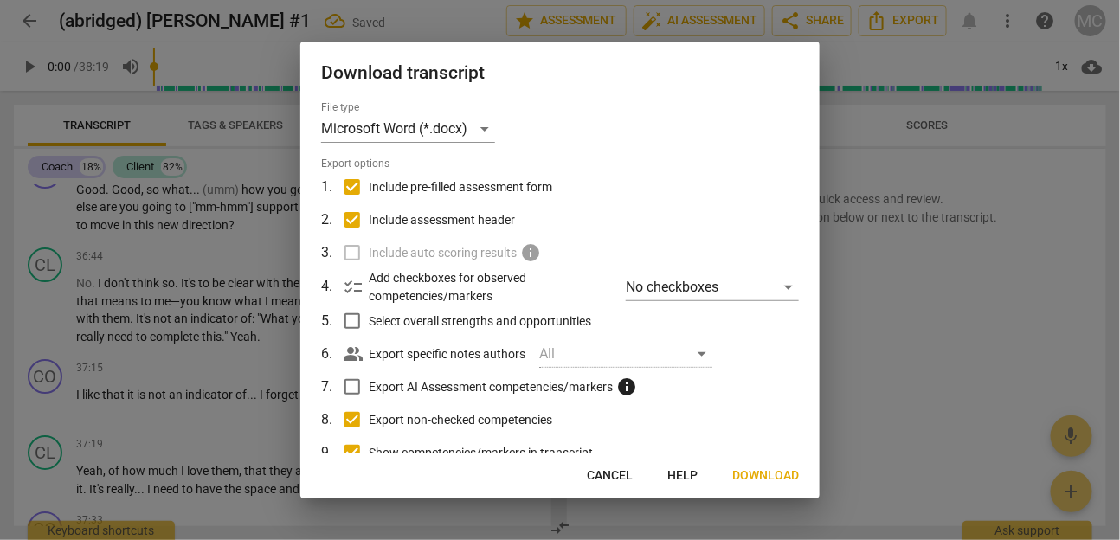
click at [750, 473] on span "Download" at bounding box center [765, 475] width 67 height 17
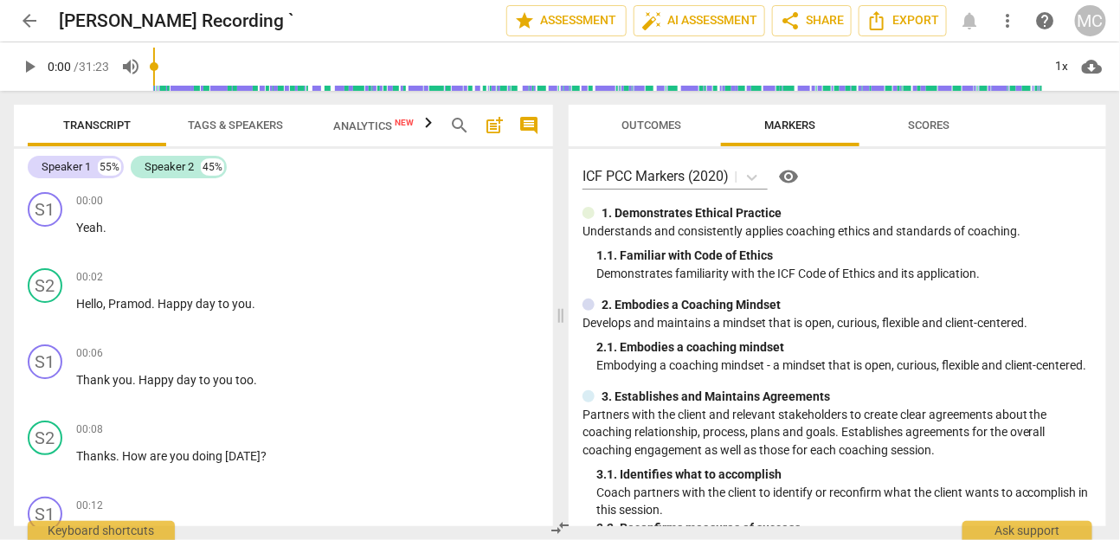
scroll to position [2704, 0]
